Goal: Information Seeking & Learning: Learn about a topic

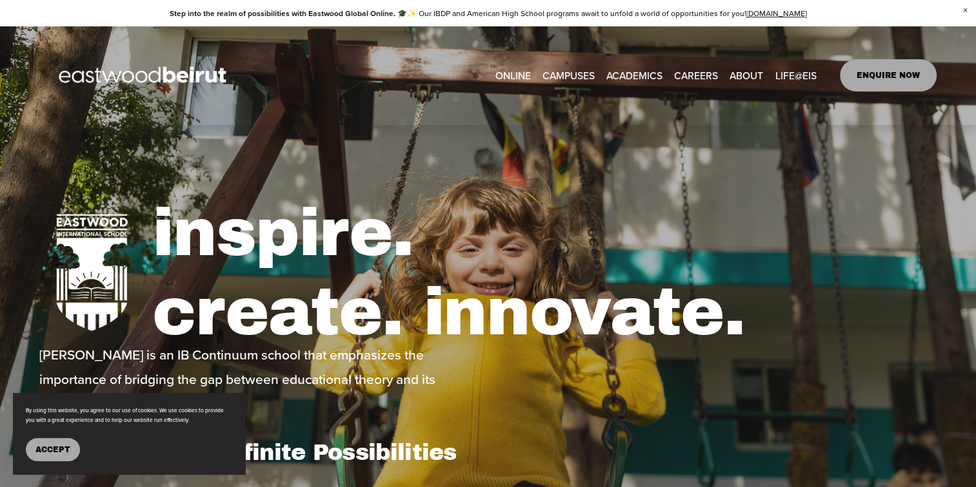
type input "*****"
click at [0, 0] on span "Tuition & Financial Aid" at bounding box center [0, 0] width 0 height 0
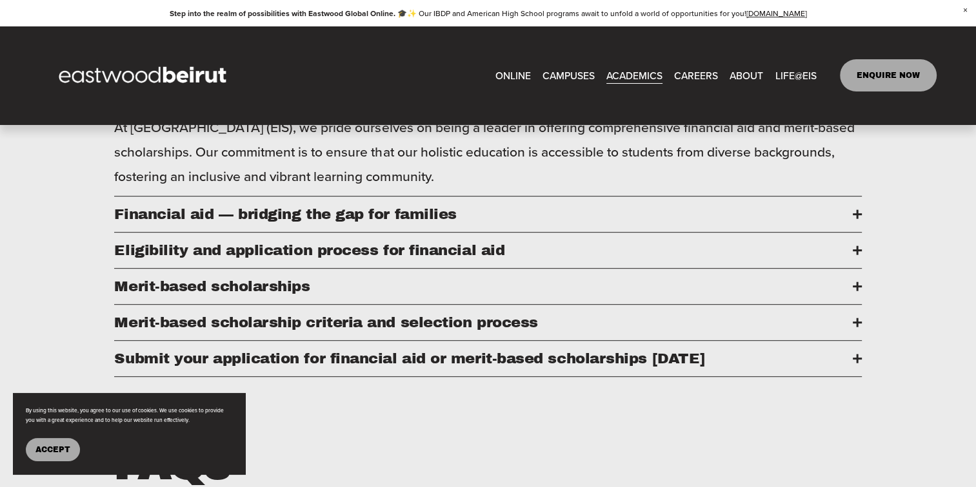
scroll to position [596, 0]
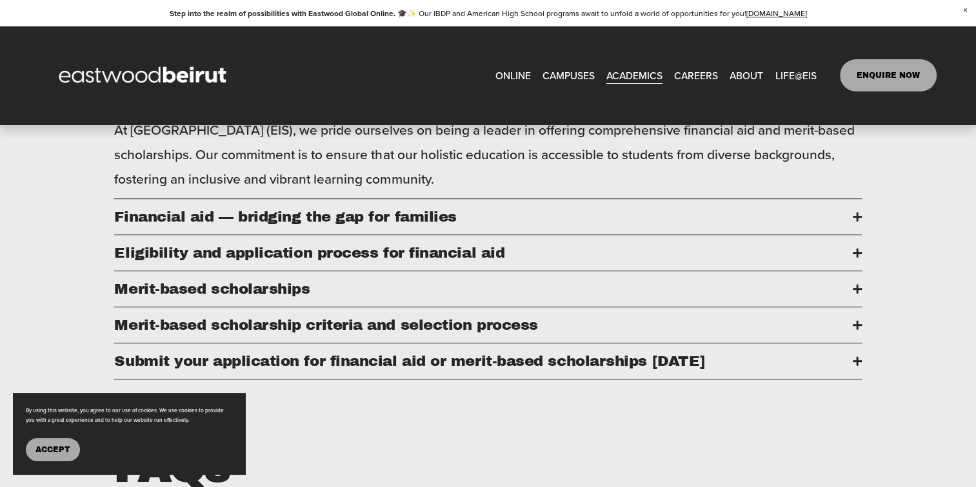
drag, startPoint x: 967, startPoint y: 153, endPoint x: 967, endPoint y: 166, distance: 12.9
click at [967, 166] on div "Financial Aid and Scholarships At Eastwood International School (EIS), we pride…" at bounding box center [488, 267] width 976 height 667
click at [758, 261] on span "Eligibility and application process for financial aid" at bounding box center [483, 253] width 738 height 16
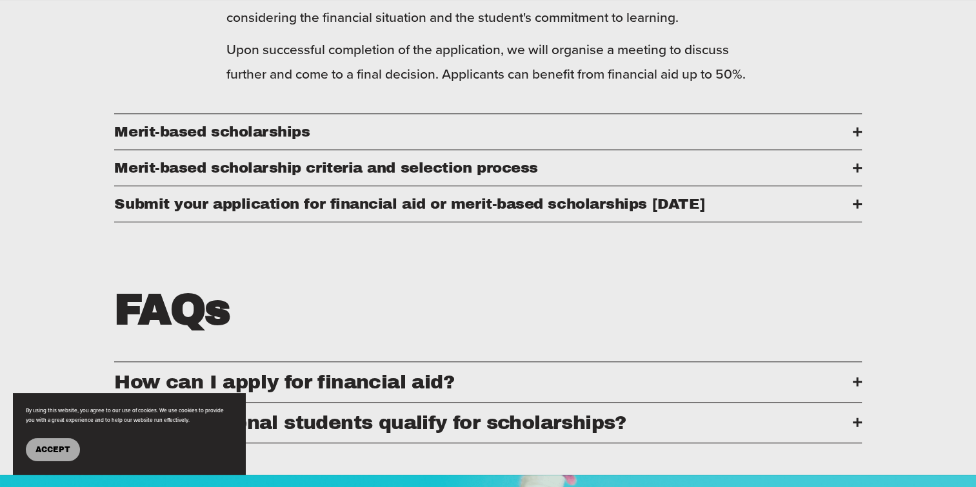
scroll to position [947, 0]
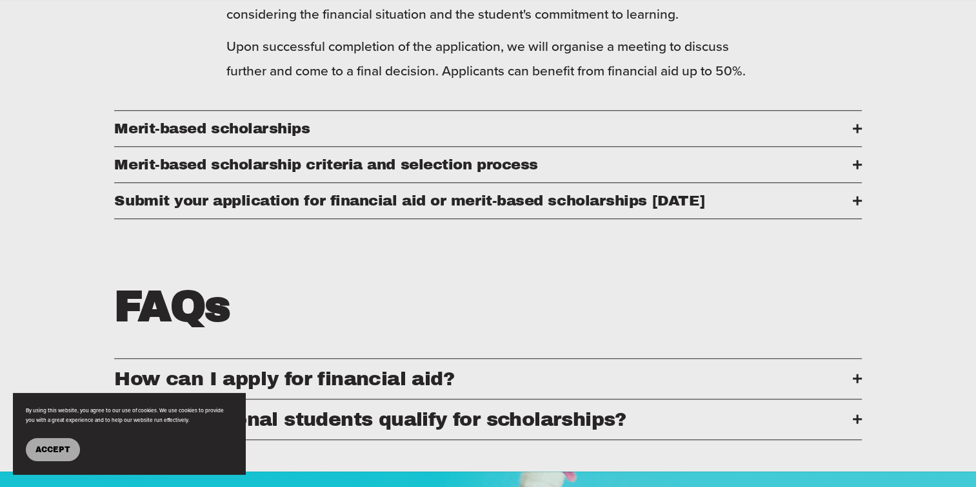
click at [711, 137] on span "Merit-based scholarships" at bounding box center [483, 129] width 738 height 16
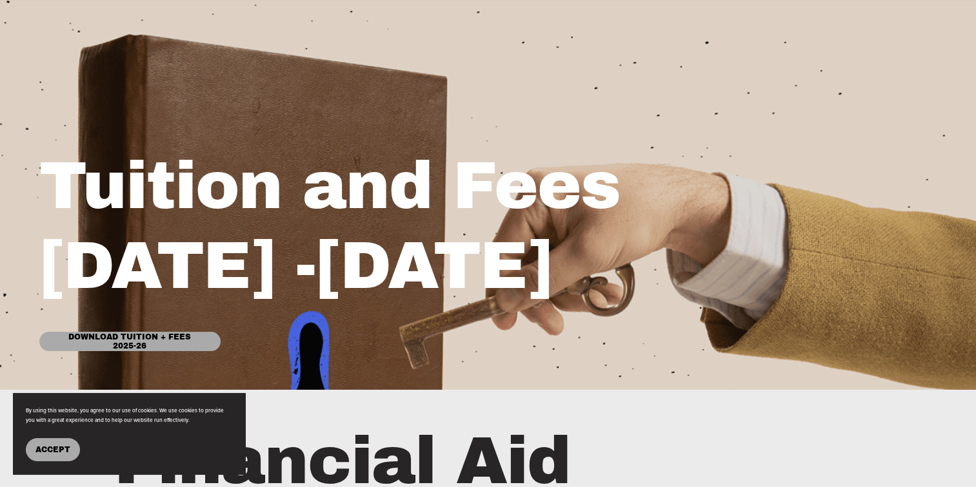
scroll to position [0, 0]
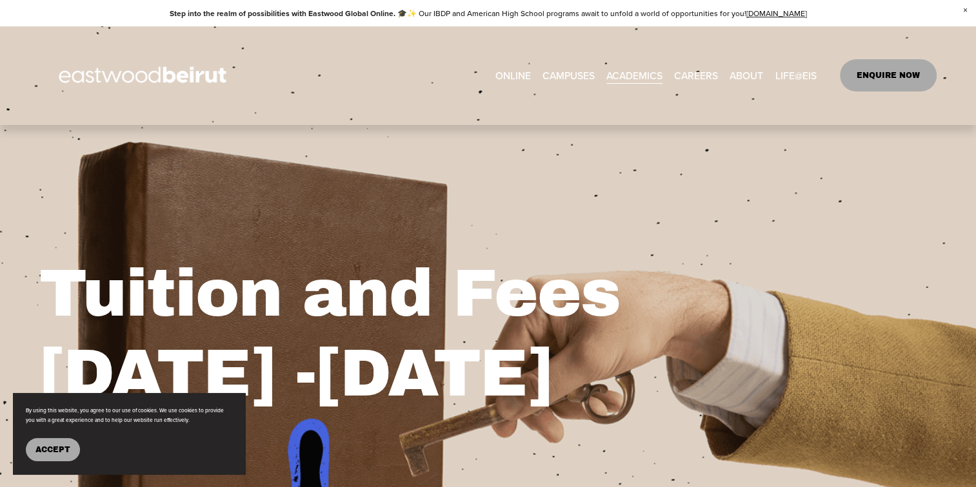
click at [885, 79] on link "ENQUIRE NOW" at bounding box center [888, 75] width 97 height 32
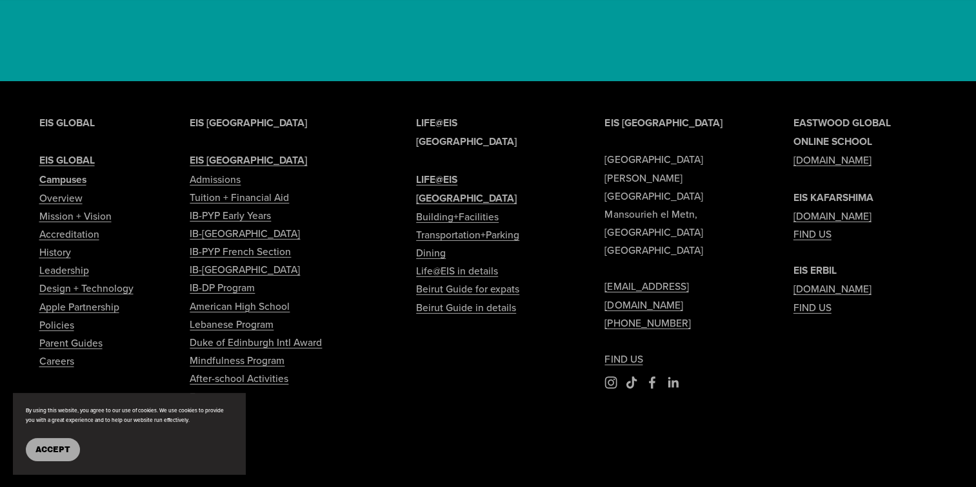
scroll to position [4075, 0]
